Goal: Task Accomplishment & Management: Complete application form

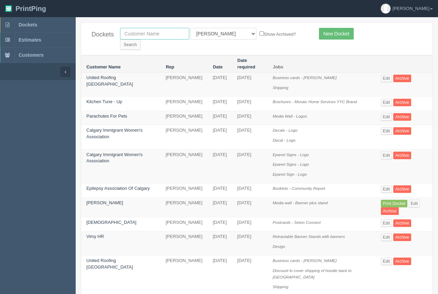
click at [154, 36] on input "text" at bounding box center [154, 34] width 69 height 12
type input "vimy"
click at [141, 40] on input "Search" at bounding box center [130, 45] width 21 height 10
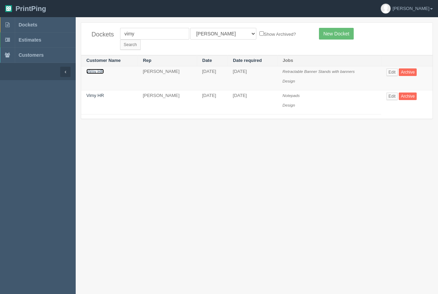
click at [99, 69] on link "Vimy HR" at bounding box center [95, 71] width 18 height 5
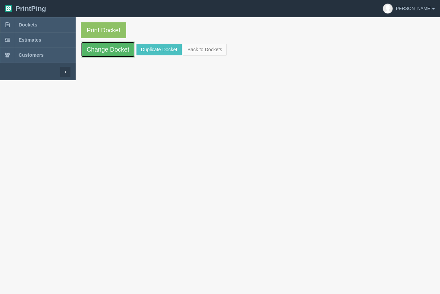
click at [102, 52] on link "Change Docket" at bounding box center [108, 50] width 54 height 16
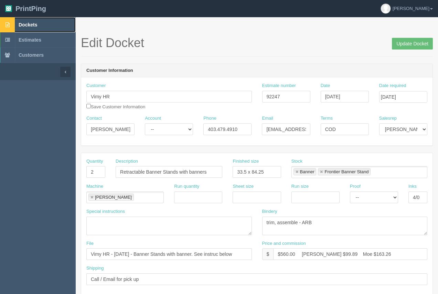
click at [30, 25] on span "Dockets" at bounding box center [28, 25] width 19 height 6
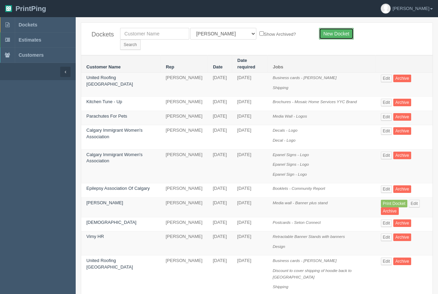
click at [344, 36] on link "New Docket" at bounding box center [336, 34] width 35 height 12
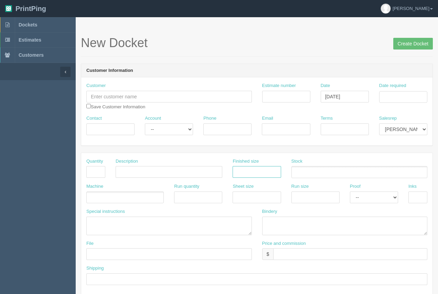
click at [246, 177] on input "text" at bounding box center [256, 172] width 48 height 12
type input "62.99 x 2"
click at [317, 255] on input "text" at bounding box center [350, 254] width 154 height 12
click at [309, 254] on input "Arif $75.67" at bounding box center [350, 254] width 154 height 12
click at [274, 256] on input "Arif $75.67 Moe $118.91" at bounding box center [350, 254] width 154 height 12
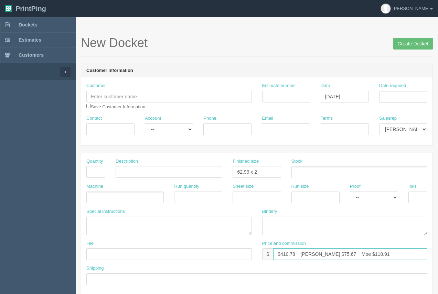
type input "$410.78 Arif $75.67 Moe $118.91"
click at [99, 174] on input "text" at bounding box center [95, 172] width 19 height 12
type input "8"
click at [144, 168] on input "text" at bounding box center [169, 172] width 107 height 12
type input "Banners - 1 each x 8 versions"
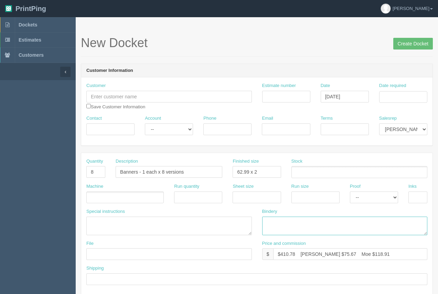
click at [285, 225] on textarea at bounding box center [344, 226] width 165 height 19
type textarea "trim, grommet 4 corners - ARB"
click at [418, 199] on input "text" at bounding box center [417, 197] width 19 height 12
type input "4/0"
click at [316, 169] on ul at bounding box center [359, 172] width 136 height 12
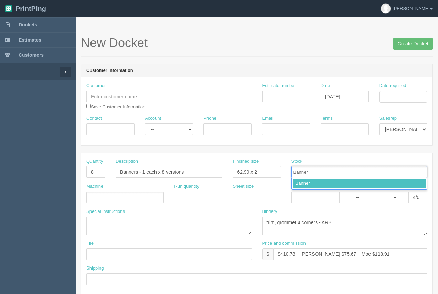
type input "Banner"
click at [306, 178] on div "Banner" at bounding box center [359, 184] width 136 height 12
type input "Banner"
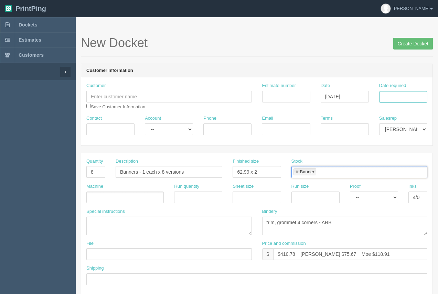
click at [416, 94] on input "Date required" at bounding box center [403, 97] width 48 height 12
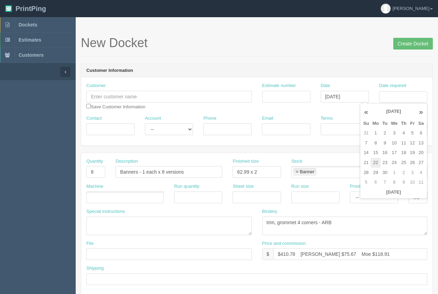
click at [378, 160] on td "22" at bounding box center [375, 163] width 10 height 10
click at [409, 134] on td "5" at bounding box center [412, 133] width 8 height 10
type input "[DATE]"
click at [263, 174] on input "62.99 x 2" at bounding box center [256, 172] width 48 height 12
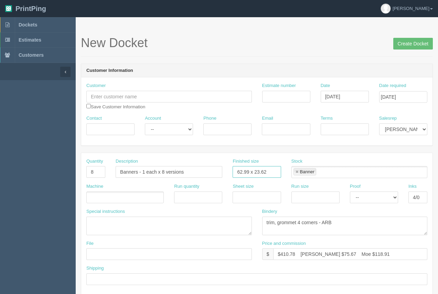
type input "62.99 x 23.62"
click at [105, 200] on ul at bounding box center [124, 197] width 77 height 12
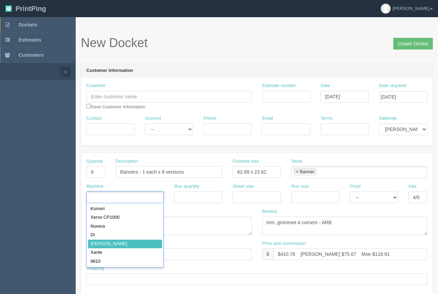
type input "[PERSON_NAME]"
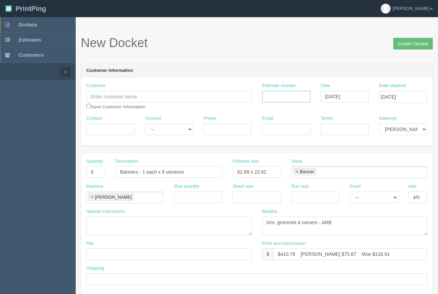
click at [276, 96] on input "Estimate number" at bounding box center [286, 97] width 48 height 12
type input "92267"
click at [105, 132] on input "Contact" at bounding box center [110, 129] width 48 height 12
type input "[PERSON_NAME]"
click at [109, 253] on input "text" at bounding box center [168, 254] width 165 height 12
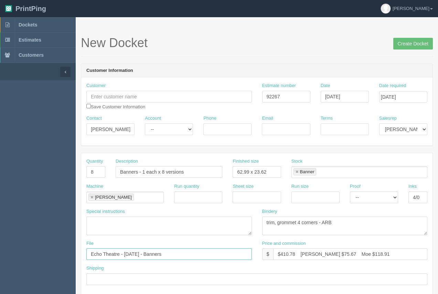
click at [128, 255] on input "Echo Theatre - AUgust 2025 - Banners" at bounding box center [168, 254] width 165 height 12
type input "Echo Theatre - [DATE] - Banners"
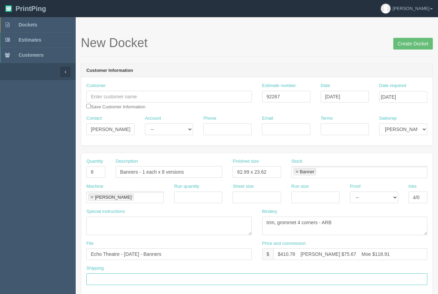
click at [100, 283] on input "text" at bounding box center [256, 279] width 341 height 12
type input "Call / Email for pick up"
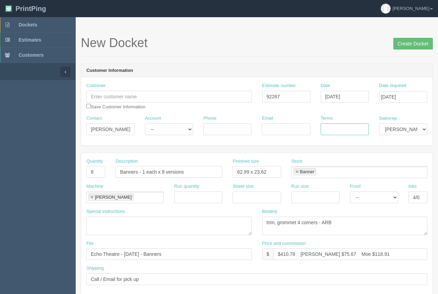
click at [331, 130] on input "Terms" at bounding box center [344, 129] width 48 height 12
type input "50/50"
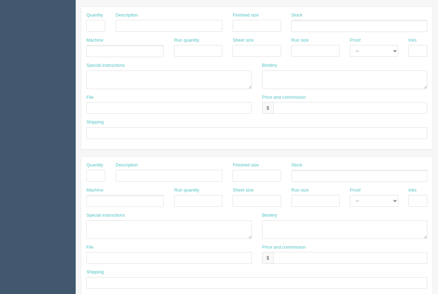
scroll to position [330, 0]
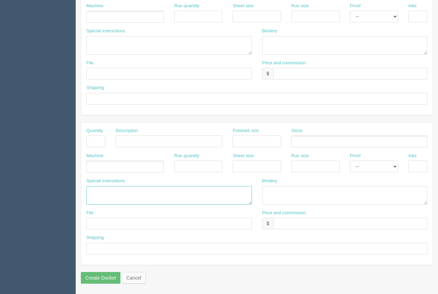
click at [104, 195] on textarea at bounding box center [168, 195] width 165 height 19
click at [108, 191] on textarea "ARB....4177.28 #12599" at bounding box center [168, 195] width 165 height 19
click at [112, 192] on textarea "ARB....4177.28 #12599" at bounding box center [168, 195] width 165 height 19
click at [109, 191] on textarea "ARB....4117.28 #12599" at bounding box center [168, 195] width 165 height 19
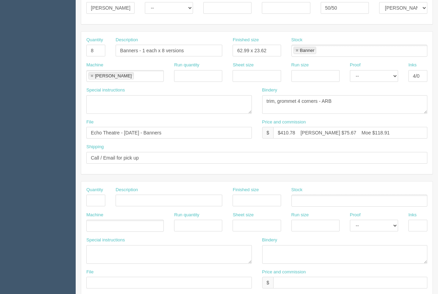
scroll to position [133, 0]
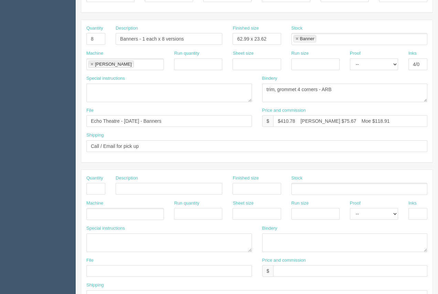
type textarea "ARB....$117.28 #12599"
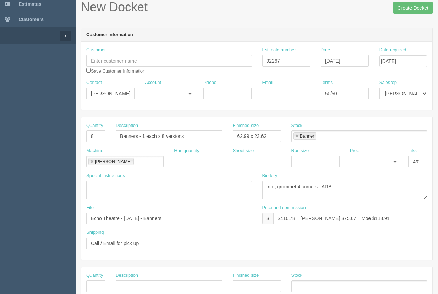
scroll to position [33, 0]
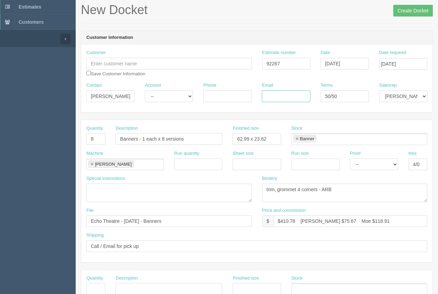
paste input "omouthcheng@gmail.com"
type input "omouthcheng@gmail.com"
click at [218, 99] on input "Phone" at bounding box center [227, 96] width 48 height 12
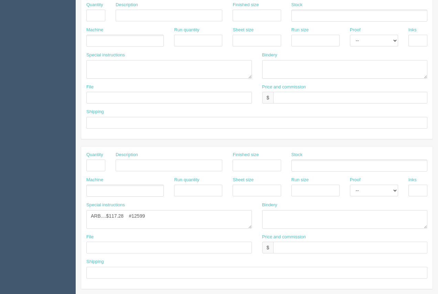
scroll to position [330, 0]
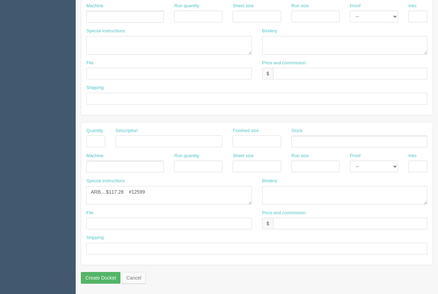
type input "403.461.9919"
click at [93, 277] on input "Create Docket" at bounding box center [101, 278] width 40 height 12
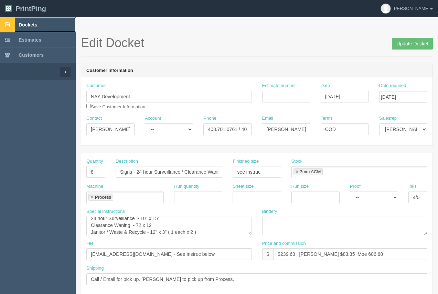
click at [32, 24] on span "Dockets" at bounding box center [28, 25] width 19 height 6
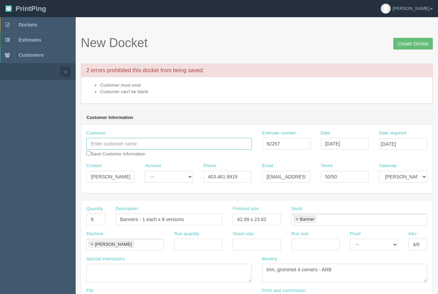
click at [144, 143] on input "text" at bounding box center [168, 144] width 165 height 12
type input "[GEOGRAPHIC_DATA]"
click at [408, 42] on input "Create Docket" at bounding box center [413, 44] width 40 height 12
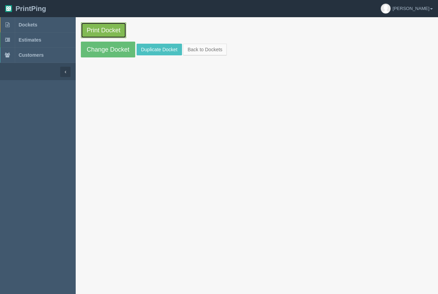
click at [107, 31] on link "Print Docket" at bounding box center [103, 30] width 45 height 16
click at [19, 23] on span "Dockets" at bounding box center [28, 25] width 19 height 6
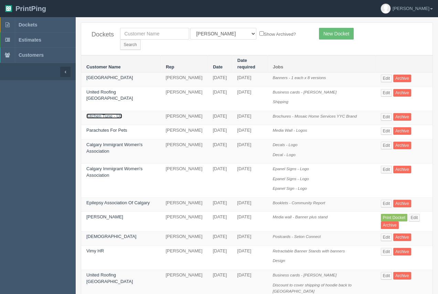
click at [109, 113] on link "Kitchen Tune - Up" at bounding box center [104, 115] width 36 height 5
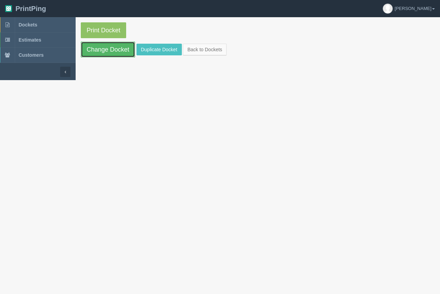
click at [99, 52] on link "Change Docket" at bounding box center [108, 50] width 54 height 16
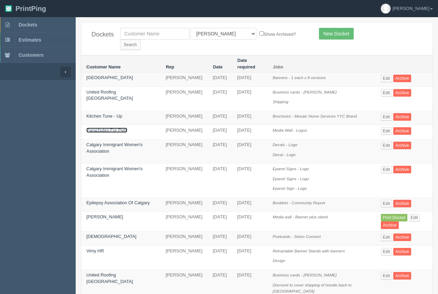
click at [121, 128] on link "Parachutes For Pets" at bounding box center [106, 130] width 41 height 5
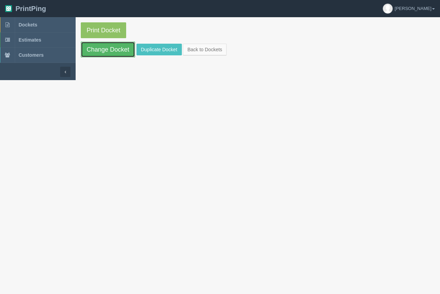
click at [111, 45] on link "Change Docket" at bounding box center [108, 50] width 54 height 16
